Goal: Task Accomplishment & Management: Complete application form

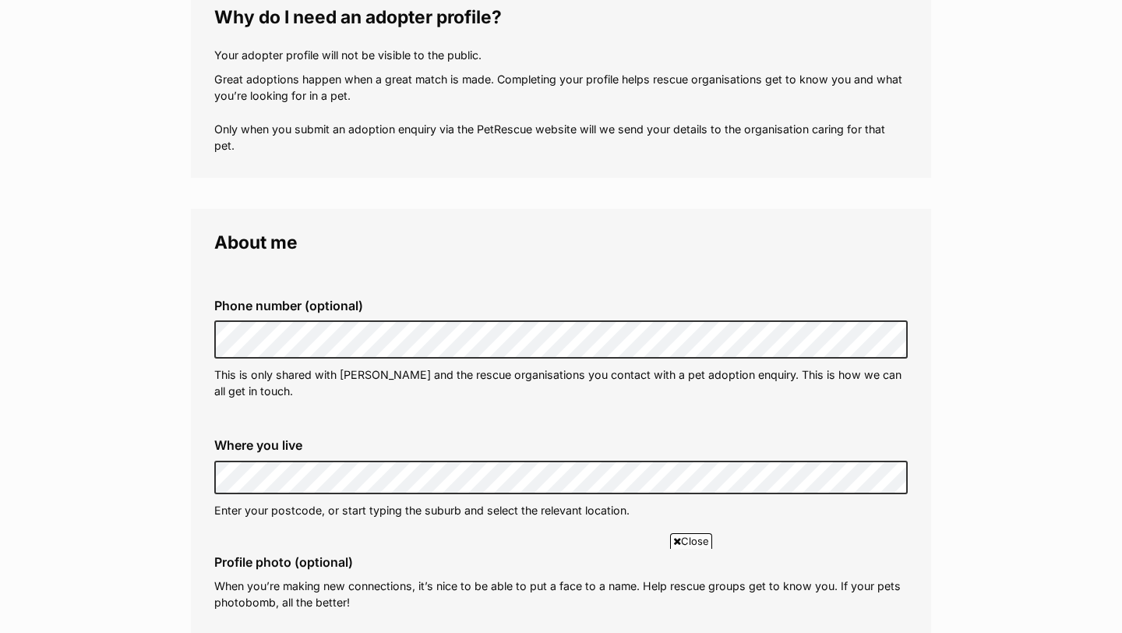
click at [599, 277] on fieldset "Phone number (optional) This is only shared with [PERSON_NAME] and the rescue o…" at bounding box center [560, 348] width 693 height 153
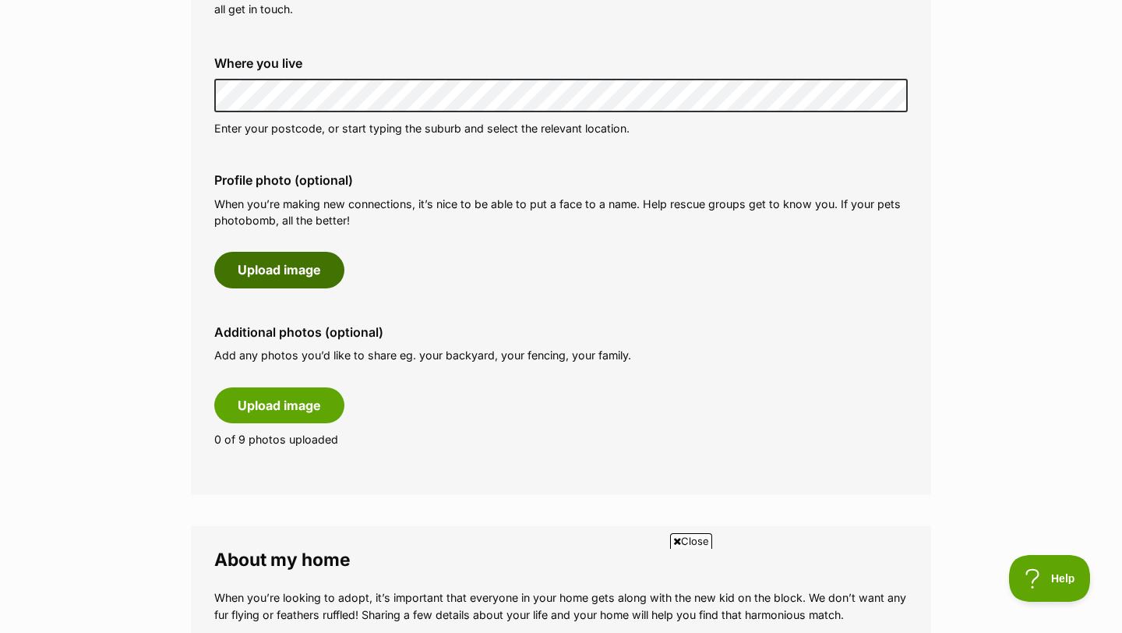
click at [294, 278] on button "Upload image" at bounding box center [279, 270] width 130 height 36
click at [298, 259] on button "Upload image" at bounding box center [279, 270] width 130 height 36
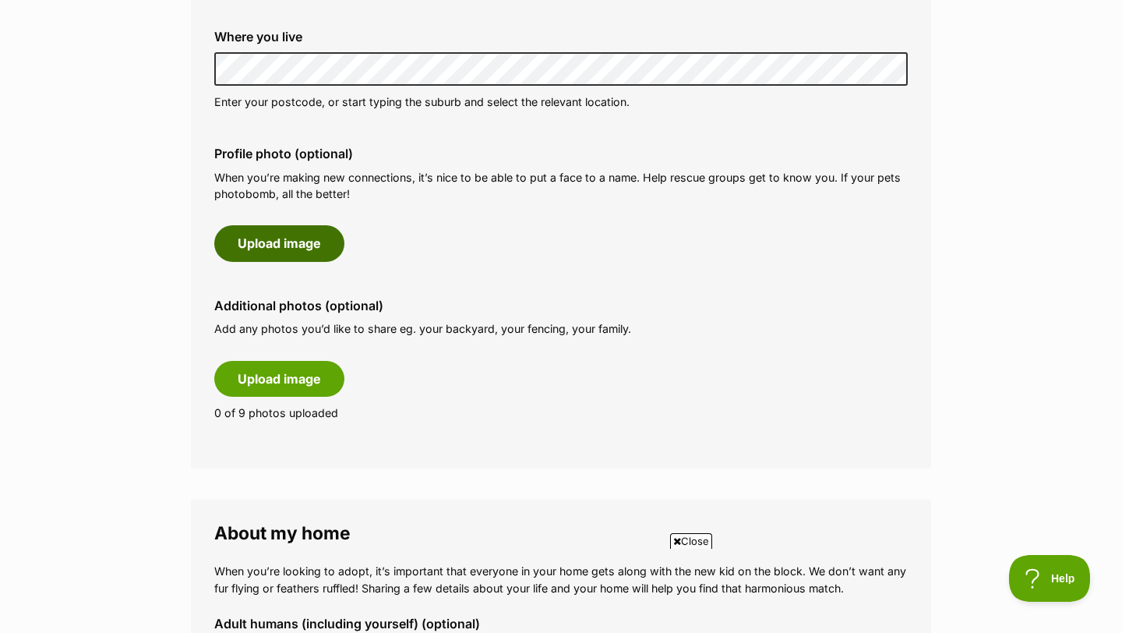
scroll to position [661, 0]
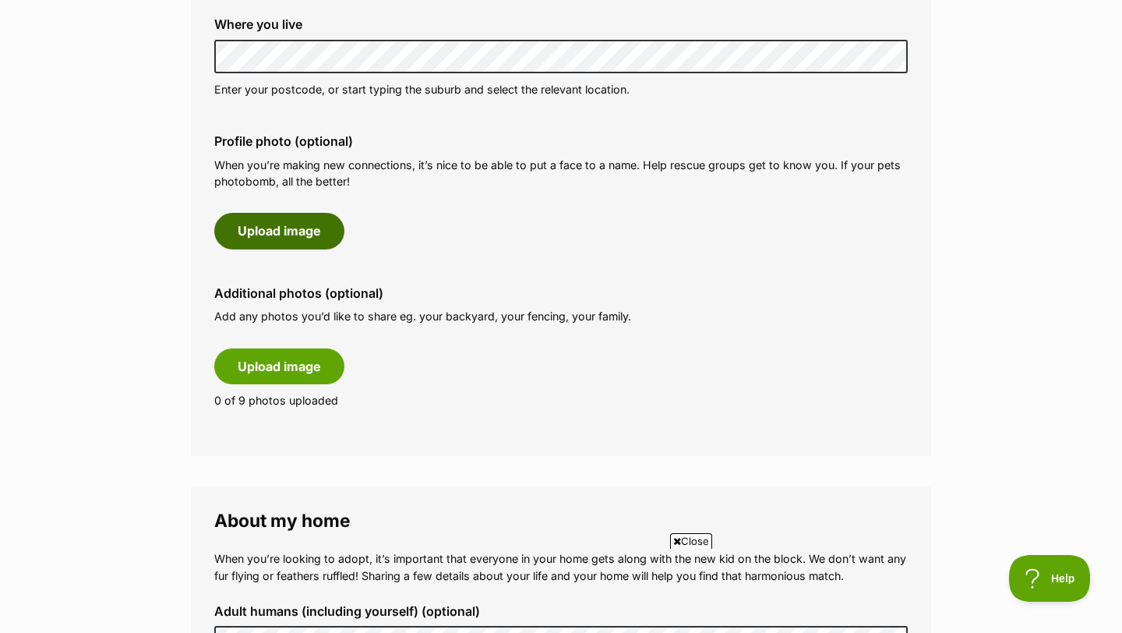
click at [302, 241] on button "Upload image" at bounding box center [279, 231] width 130 height 36
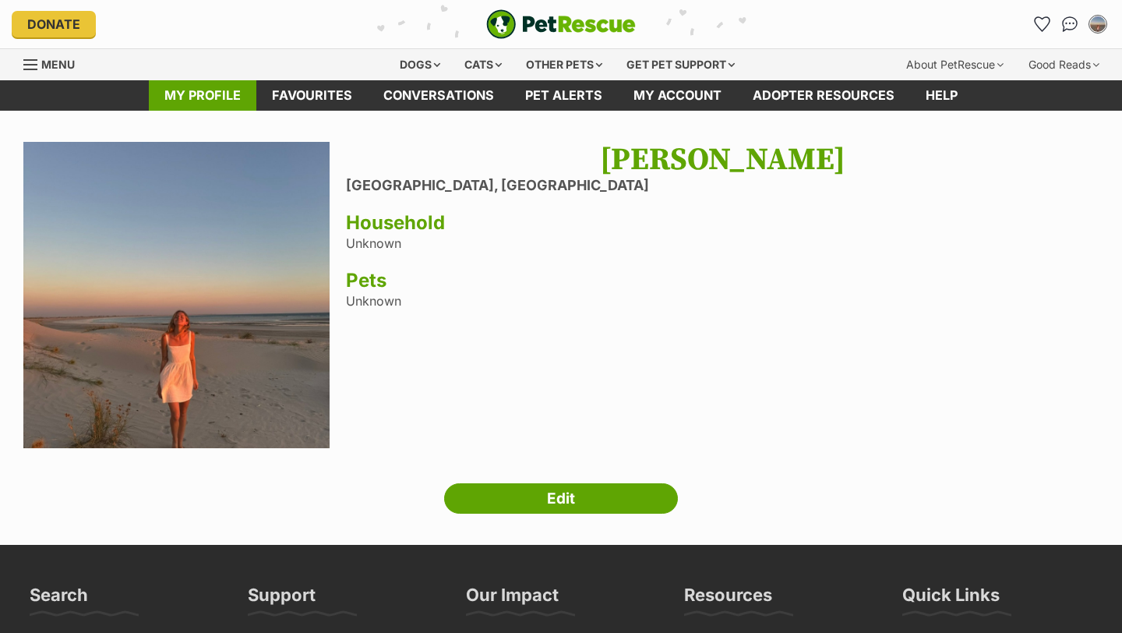
click at [203, 90] on link "My profile" at bounding box center [202, 95] width 107 height 30
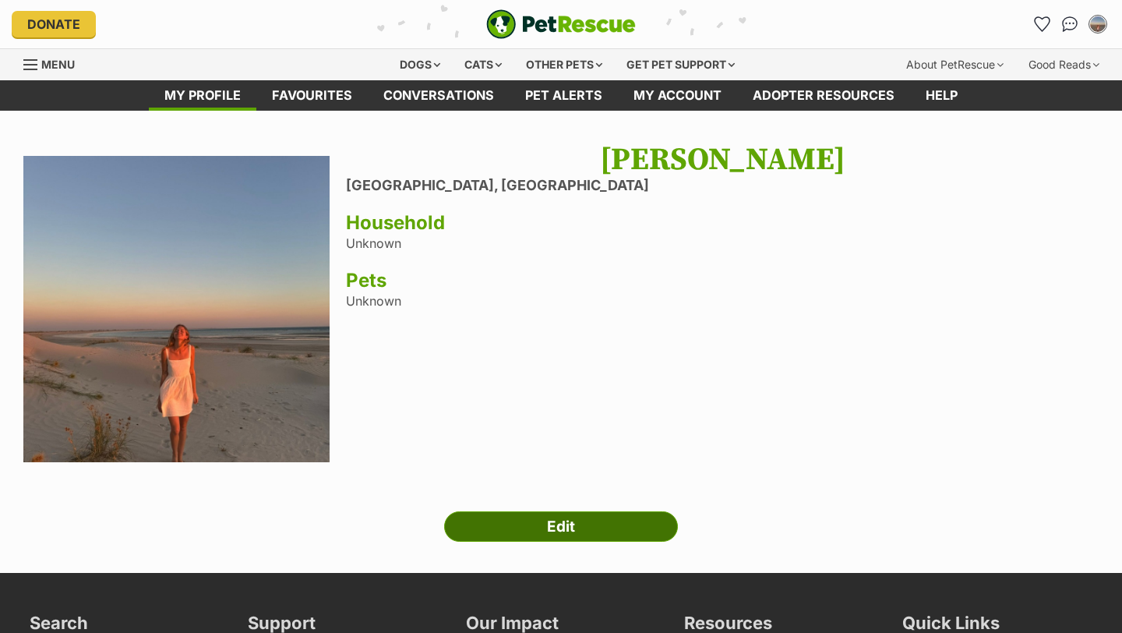
click at [543, 520] on link "Edit" at bounding box center [561, 526] width 234 height 31
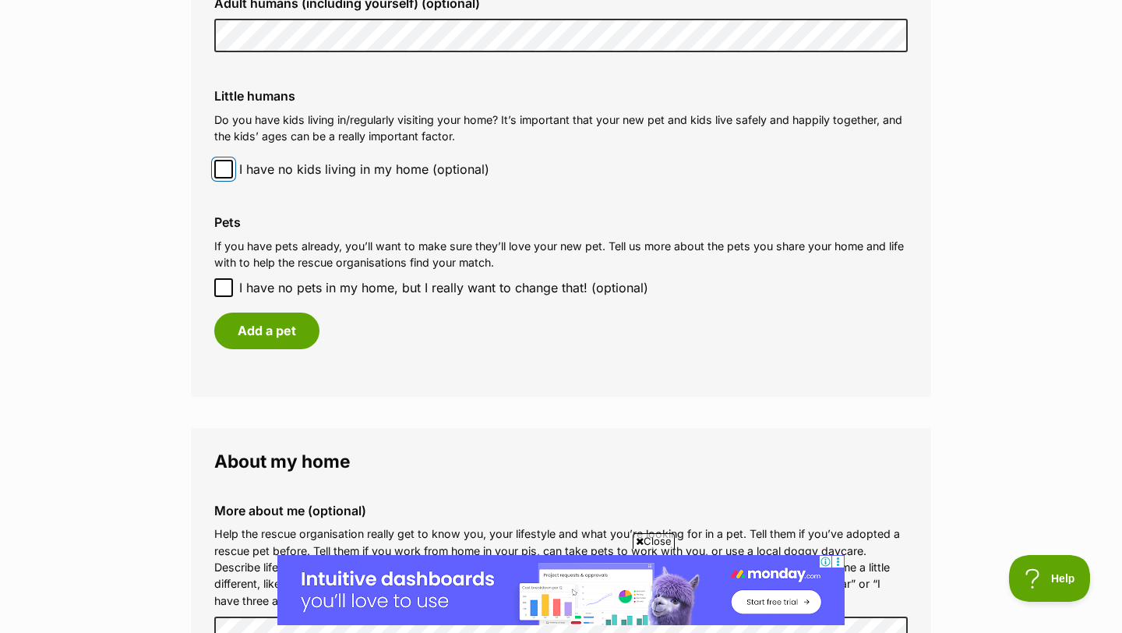
scroll to position [1499, 0]
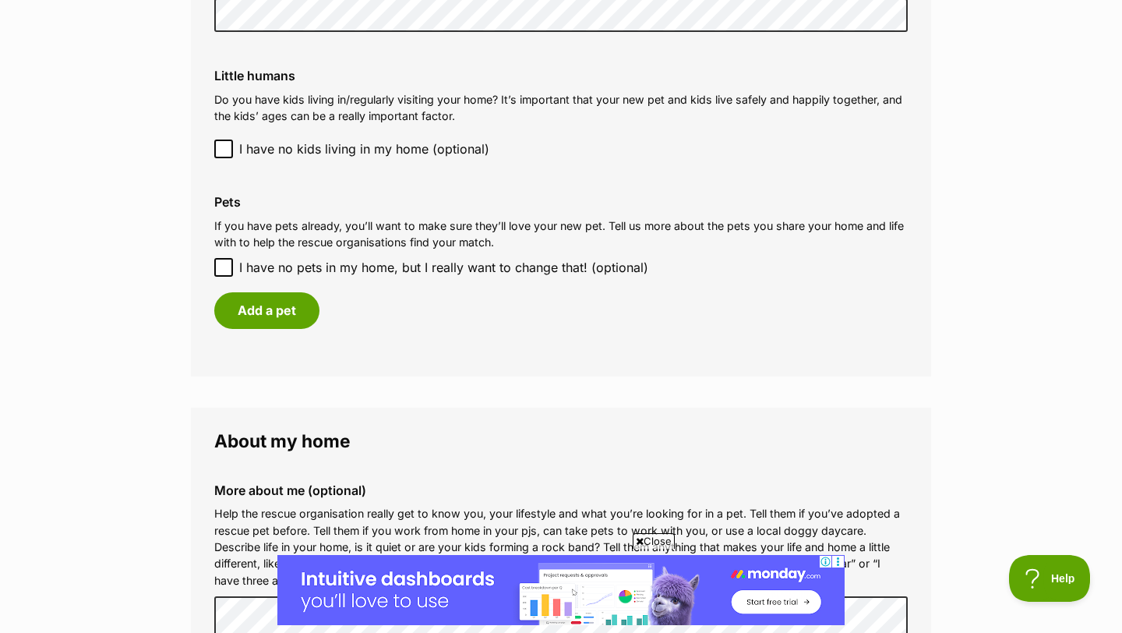
click at [220, 263] on icon at bounding box center [223, 267] width 11 height 11
click at [220, 263] on input "I have no pets in my home, but I really want to change that! (optional)" at bounding box center [223, 267] width 19 height 19
checkbox input "true"
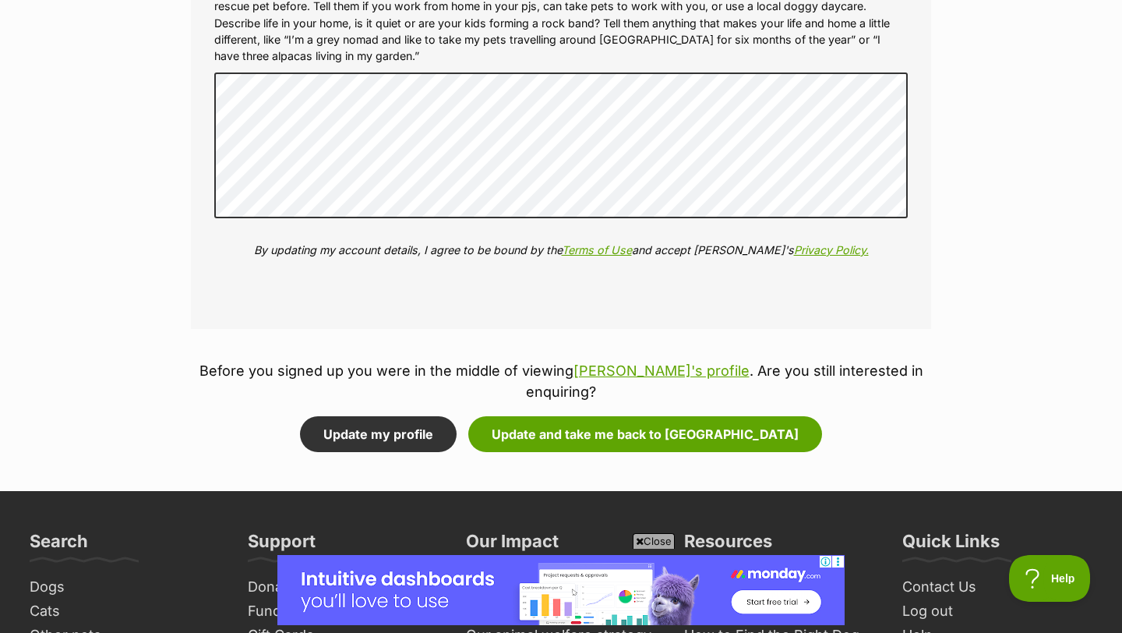
scroll to position [1972, 0]
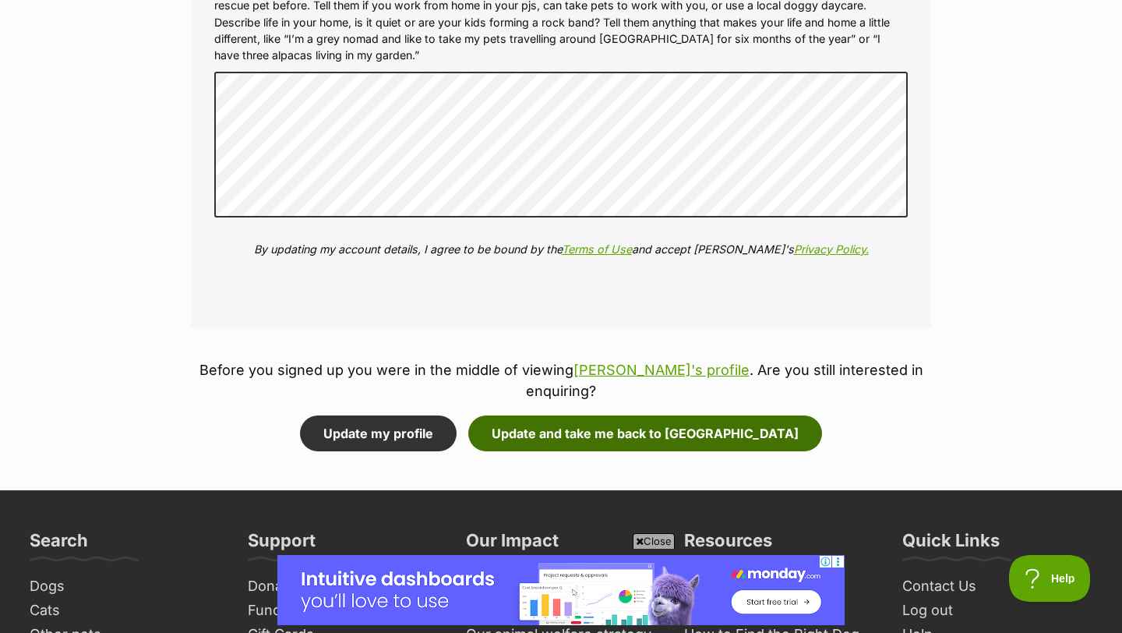
click at [600, 415] on button "Update and take me back to Kade" at bounding box center [645, 433] width 354 height 36
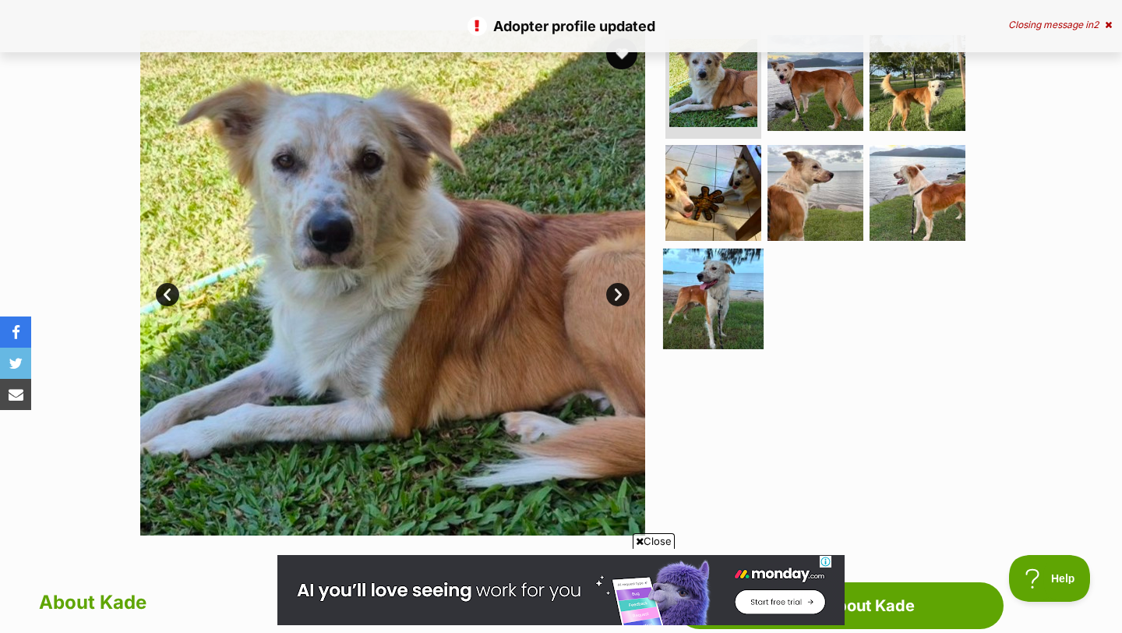
click at [717, 276] on img at bounding box center [713, 298] width 100 height 100
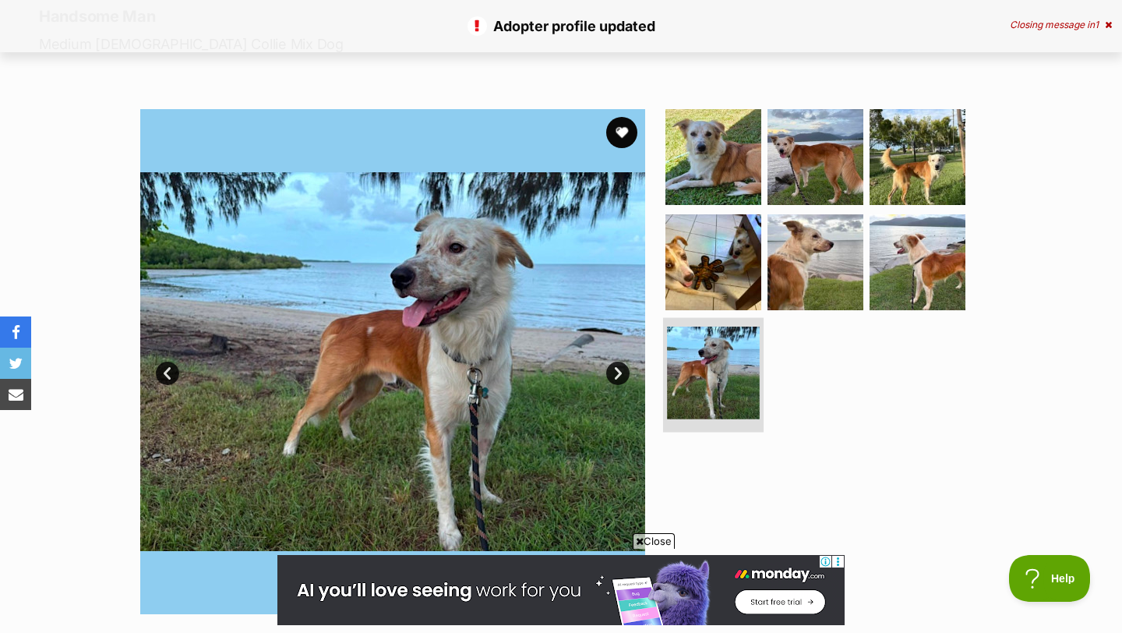
scroll to position [205, 0]
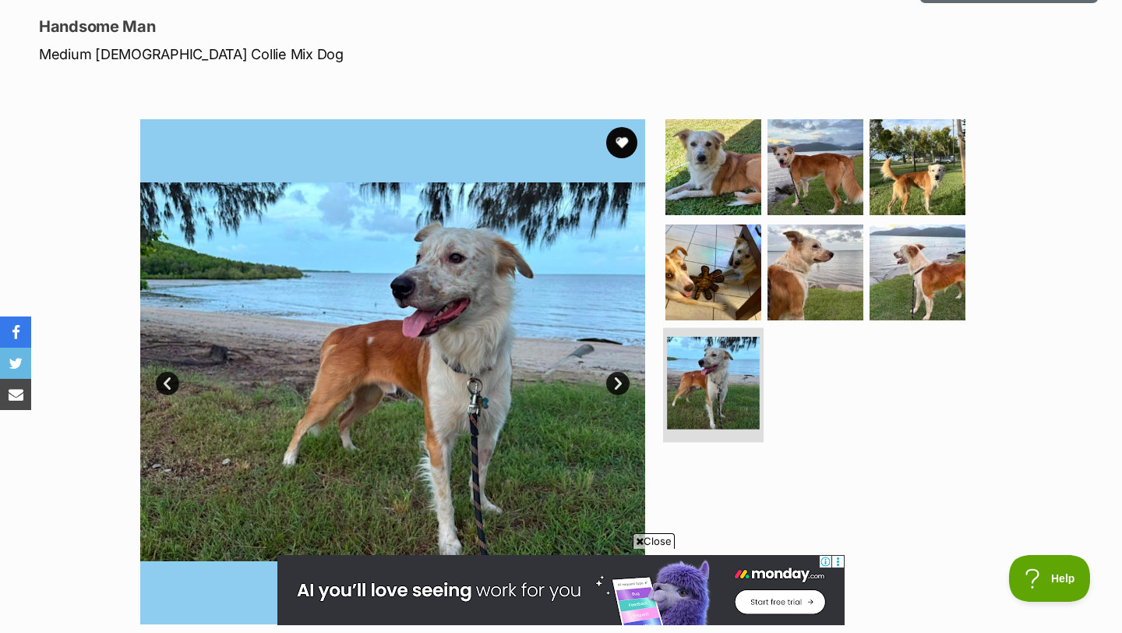
click at [717, 276] on img at bounding box center [713, 272] width 96 height 96
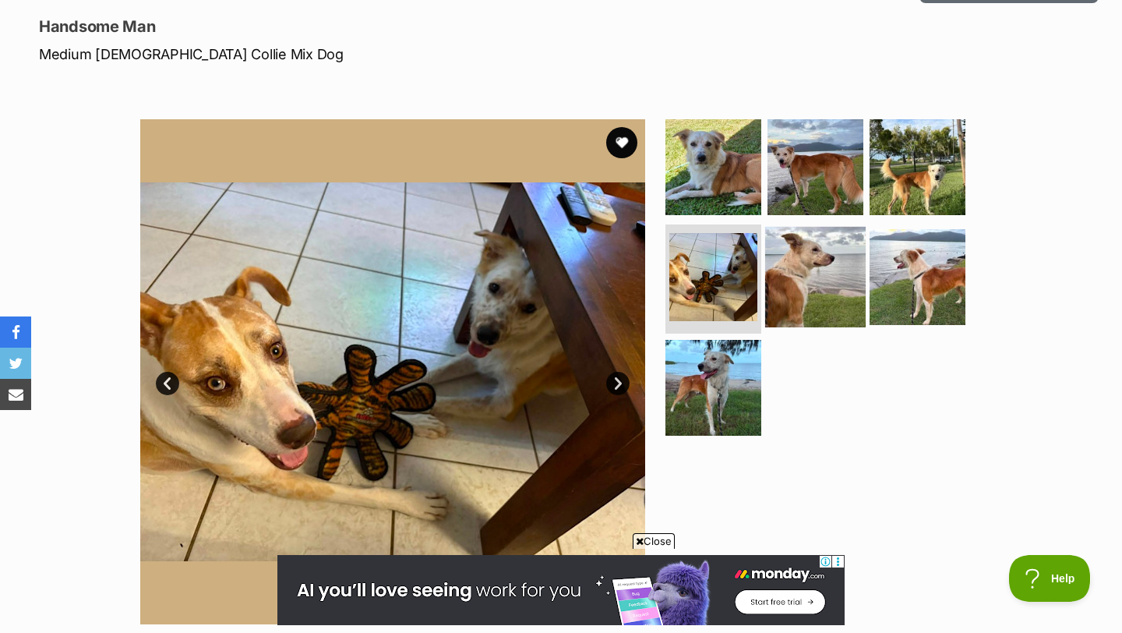
click at [778, 278] on img at bounding box center [815, 277] width 100 height 100
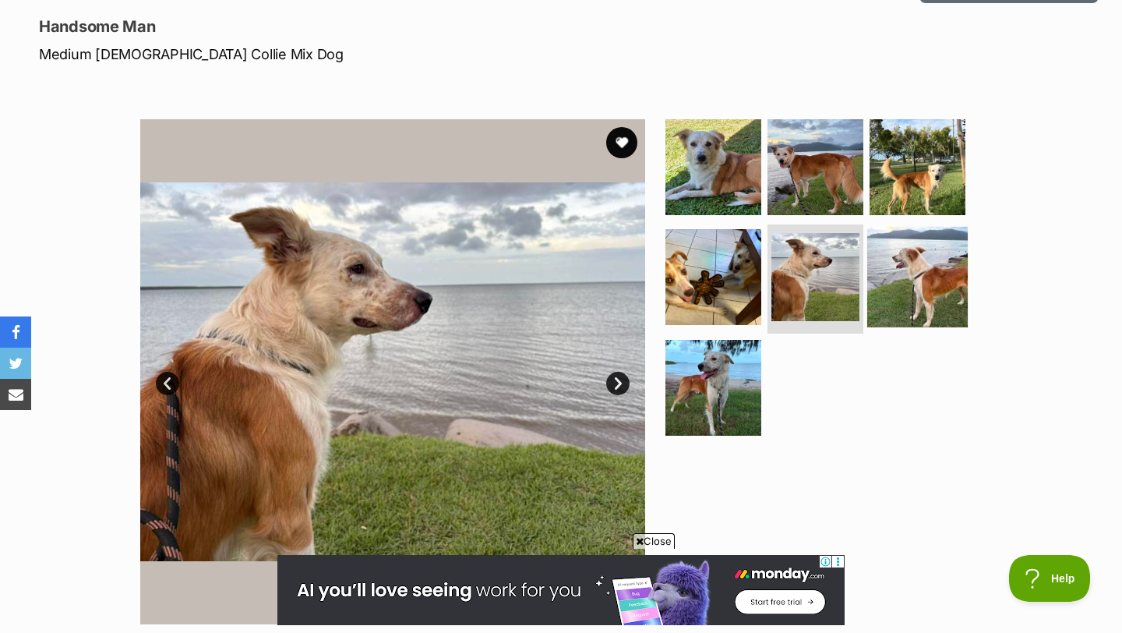
click at [908, 278] on img at bounding box center [917, 277] width 100 height 100
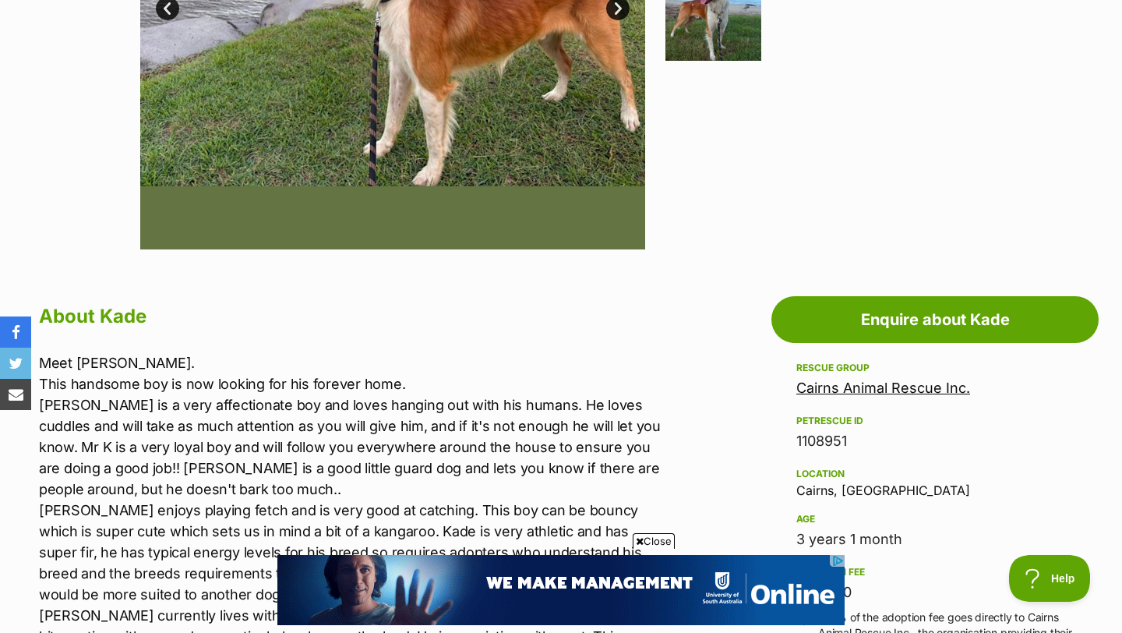
scroll to position [652, 0]
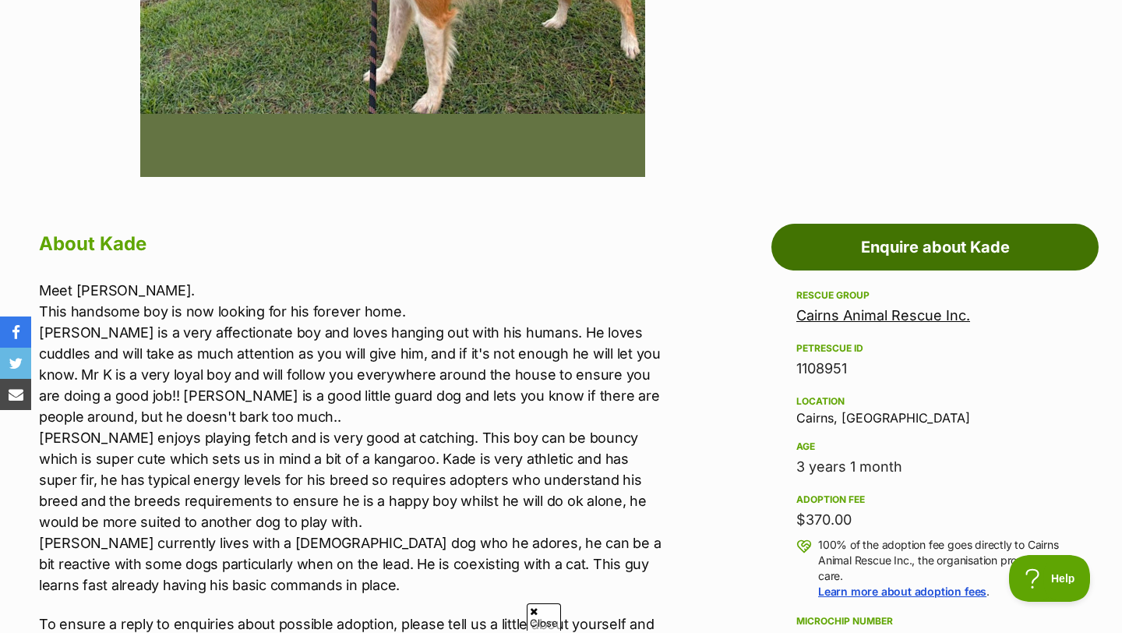
click at [865, 242] on link "Enquire about Kade" at bounding box center [934, 247] width 327 height 47
